Goal: Task Accomplishment & Management: Manage account settings

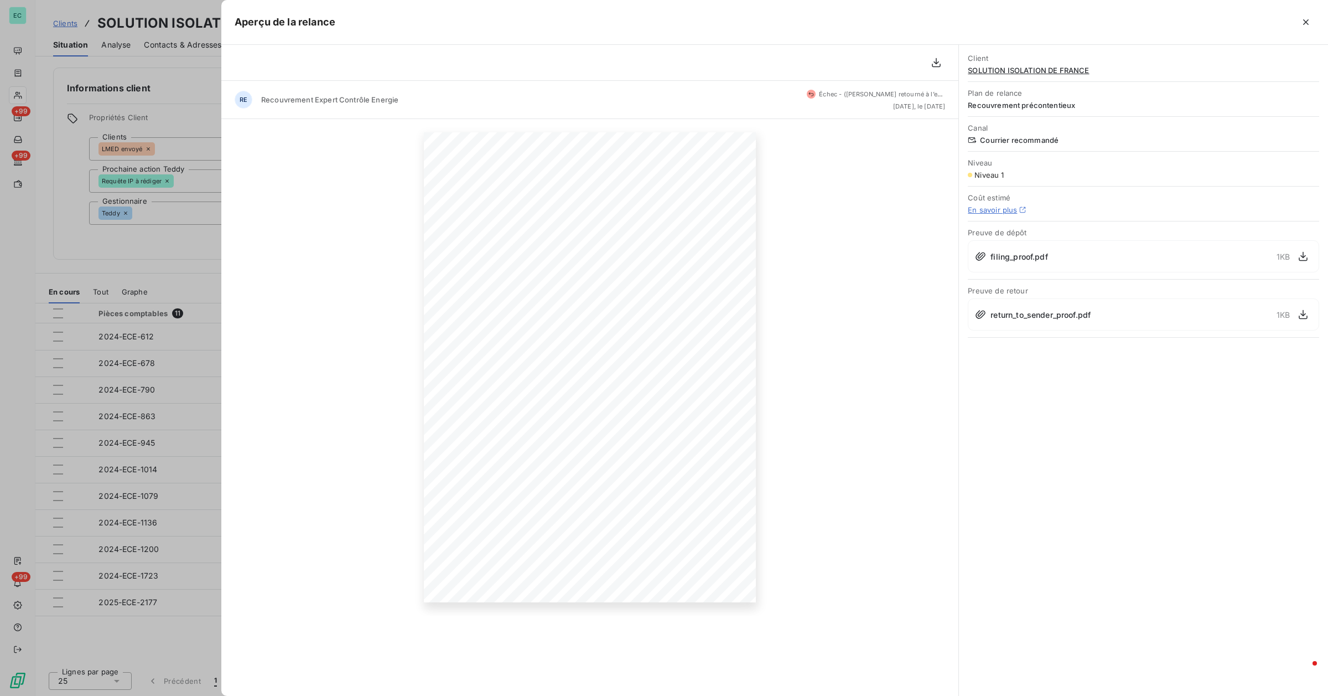
click at [115, 245] on div at bounding box center [664, 348] width 1328 height 696
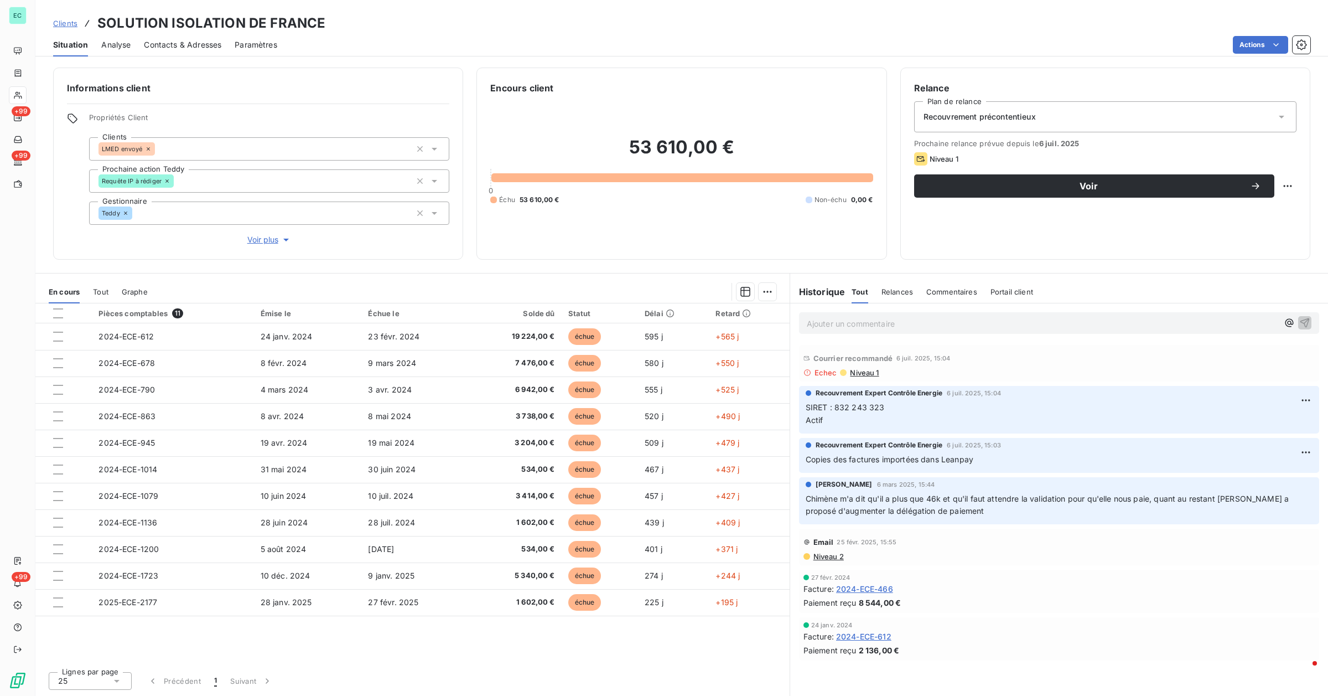
click at [70, 23] on span "Clients" at bounding box center [65, 23] width 24 height 9
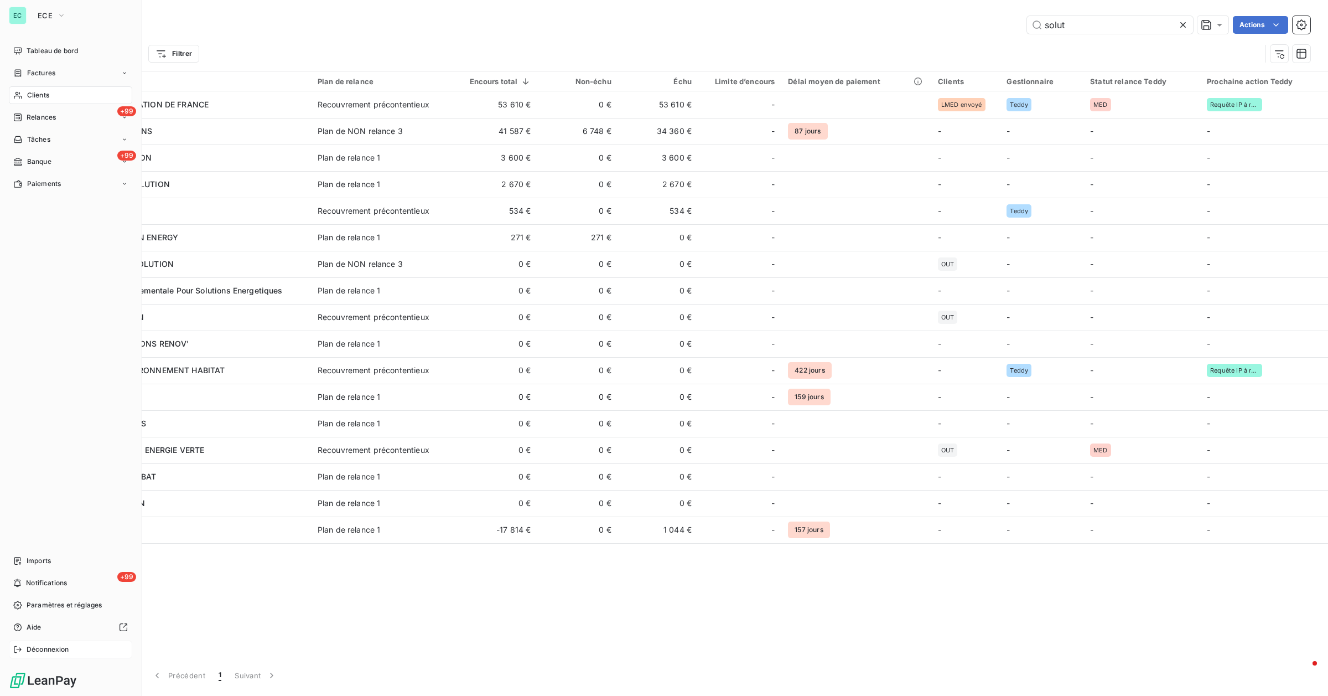
click at [45, 653] on span "Déconnexion" at bounding box center [48, 649] width 43 height 10
